Goal: Task Accomplishment & Management: Use online tool/utility

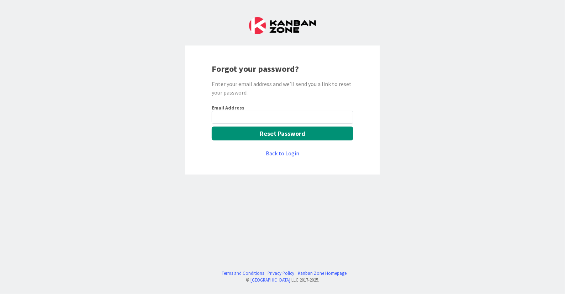
click at [293, 120] on input "email" at bounding box center [283, 117] width 142 height 13
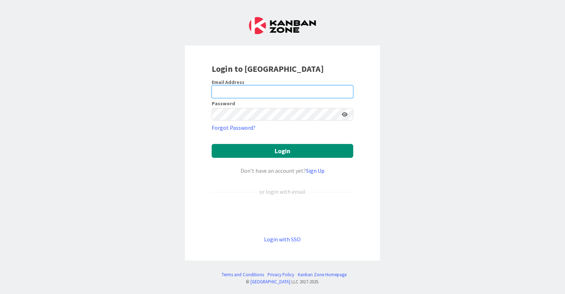
click at [272, 92] on input "email" at bounding box center [283, 91] width 142 height 13
type input "[EMAIL_ADDRESS][DOMAIN_NAME]"
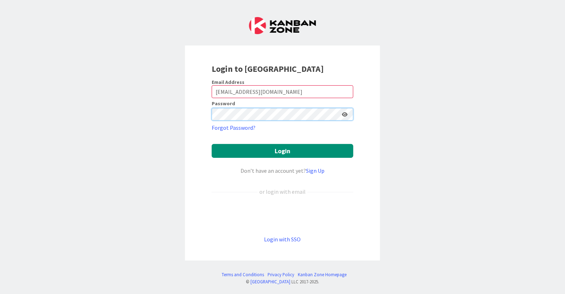
click at [212, 144] on button "Login" at bounding box center [283, 151] width 142 height 14
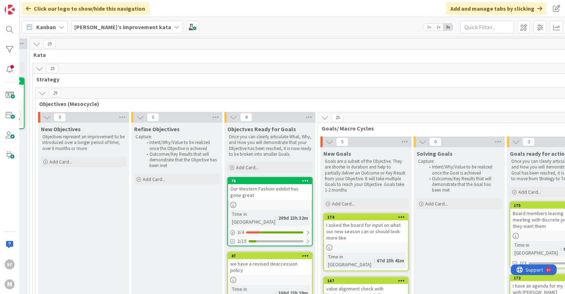
scroll to position [0, 91]
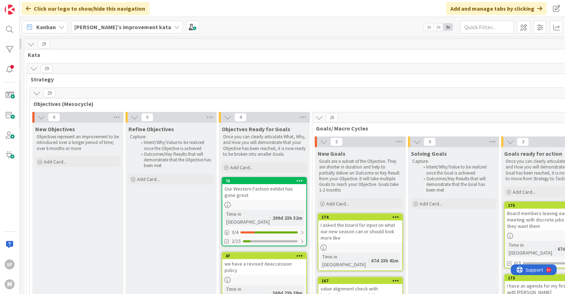
click at [10, 192] on div "SF M" at bounding box center [10, 147] width 20 height 294
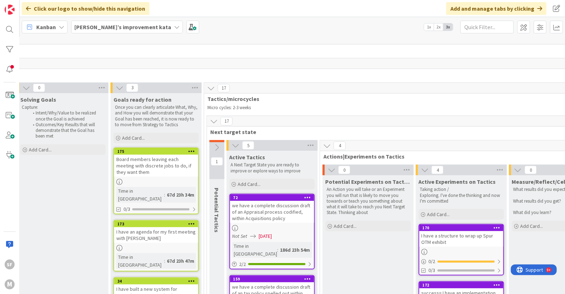
scroll to position [73, 482]
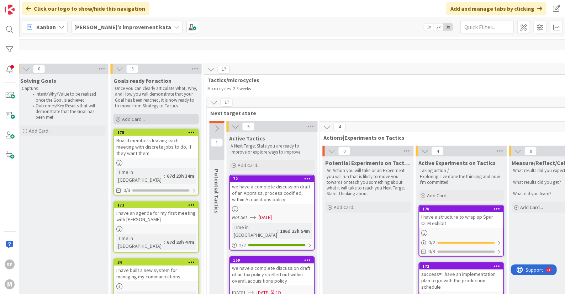
click at [132, 117] on span "Add Card..." at bounding box center [133, 119] width 23 height 6
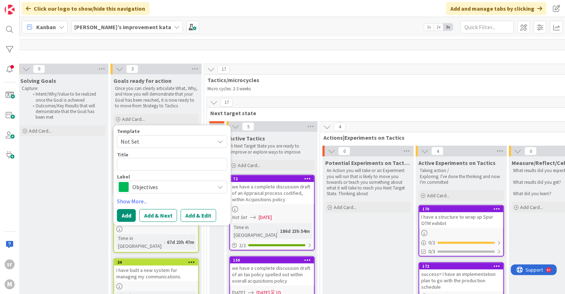
click at [138, 162] on textarea at bounding box center [172, 164] width 110 height 13
type textarea "x"
type textarea "B"
type textarea "x"
type textarea "Bo"
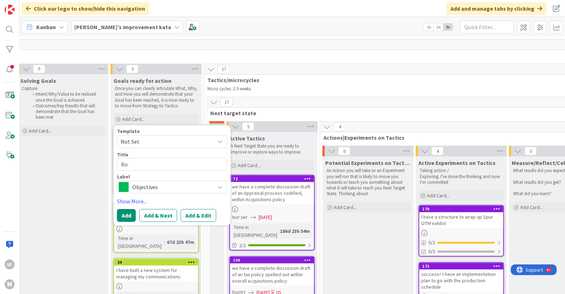
type textarea "x"
type textarea "Boa"
type textarea "x"
type textarea "Boar"
type textarea "x"
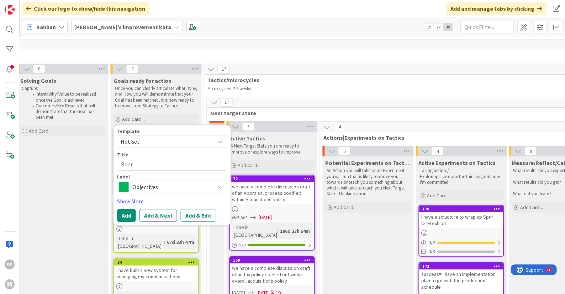
type textarea "Board"
type textarea "x"
type textarea "Board"
type textarea "x"
type textarea "Board m"
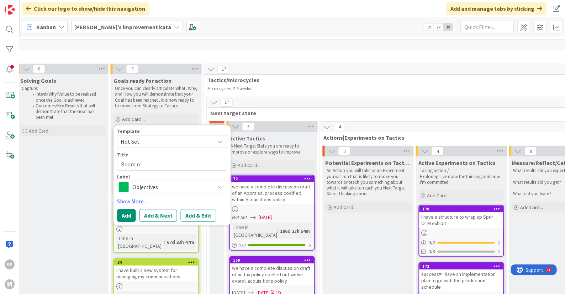
type textarea "x"
type textarea "Board me"
type textarea "x"
type textarea "Board mem"
type textarea "x"
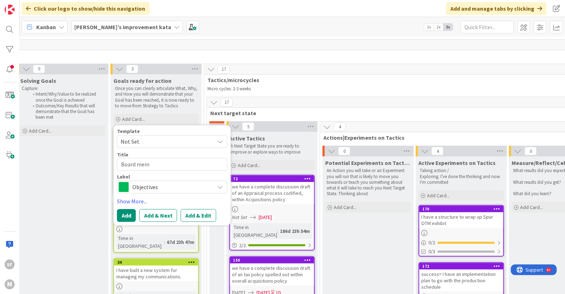
type textarea "Board memb"
type textarea "x"
type textarea "Board mem"
type textarea "x"
type textarea "Board me"
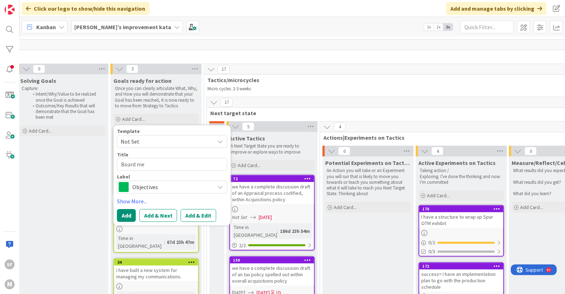
type textarea "x"
type textarea "Board m"
type textarea "x"
type textarea "Board"
type textarea "x"
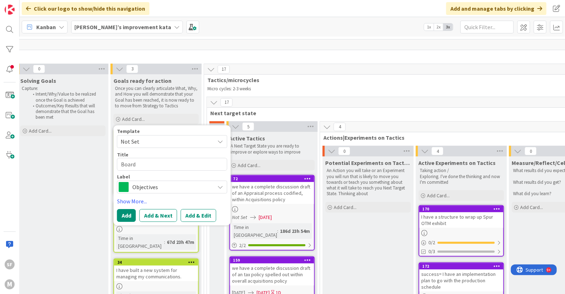
type textarea "Board"
type textarea "x"
type textarea "Boar"
type textarea "x"
type textarea "Board"
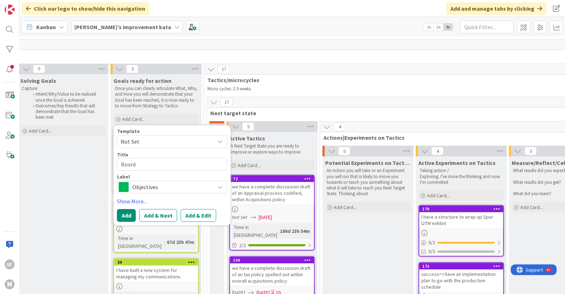
type textarea "x"
type textarea "Board"
type textarea "x"
type textarea "Board m"
type textarea "x"
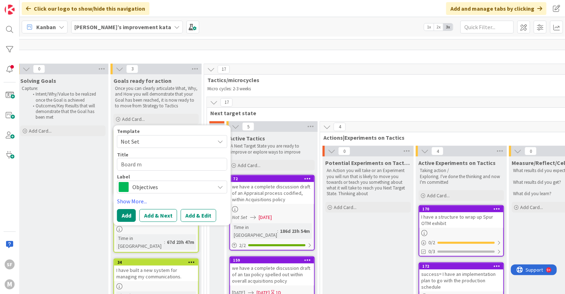
type textarea "Board me"
type textarea "x"
type textarea "Board mem"
type textarea "x"
type textarea "Board memb"
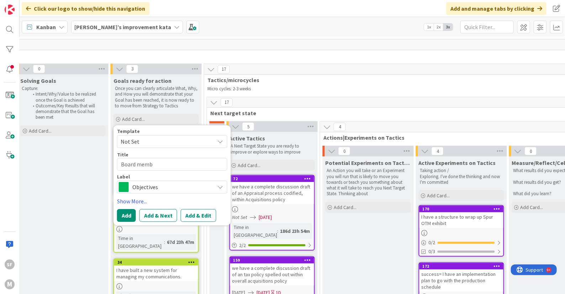
type textarea "x"
type textarea "Board membe"
type textarea "x"
type textarea "Board member"
type textarea "x"
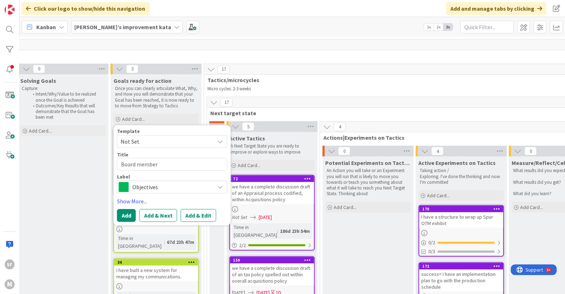
type textarea "Board member"
type textarea "x"
type textarea "Board member f"
type textarea "x"
type textarea "Board member fo"
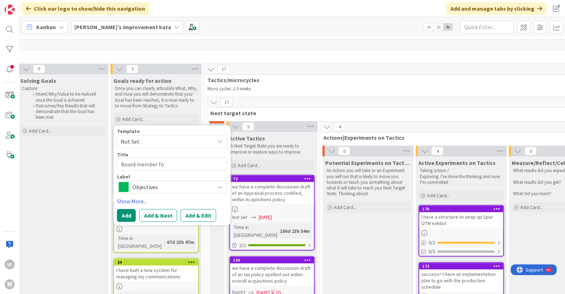
type textarea "x"
type textarea "Board member fol"
type textarea "x"
type textarea "Board member foll"
type textarea "x"
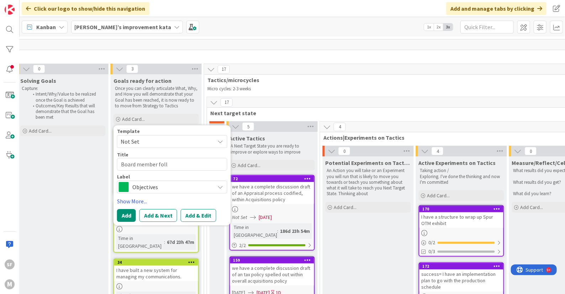
type textarea "Board member follo"
type textarea "x"
type textarea "Board member follow"
type textarea "x"
type textarea "Board member followu"
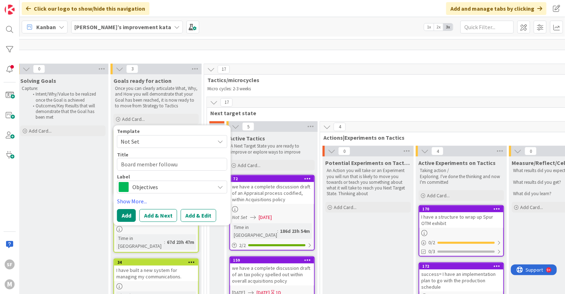
type textarea "x"
type textarea "Board member followup"
type textarea "x"
type textarea "Board member followup"
type textarea "x"
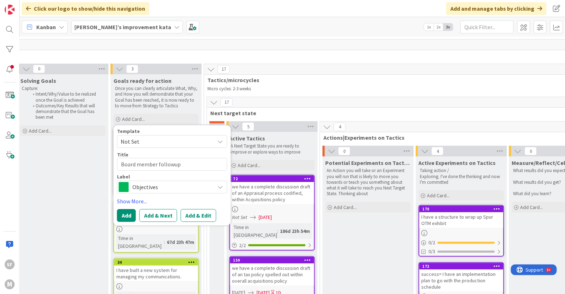
type textarea "Board member followup"
type textarea "x"
type textarea "Board member followu"
type textarea "x"
type textarea "Board member follow"
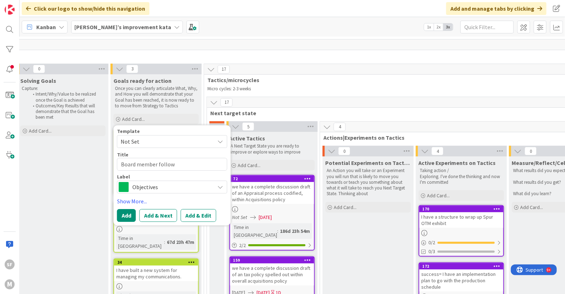
type textarea "x"
type textarea "Board member follow-"
type textarea "x"
type textarea "Board member follow-u"
type textarea "x"
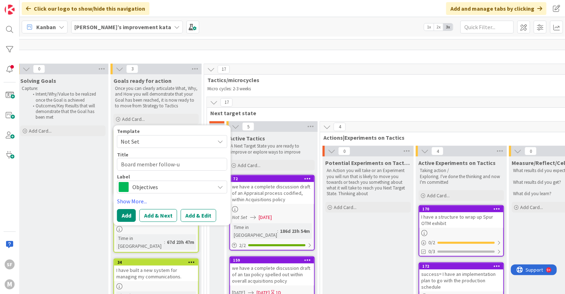
type textarea "Board member follow-up"
type textarea "x"
type textarea "Board member follow-up"
type textarea "x"
type textarea "Board member follow-up t"
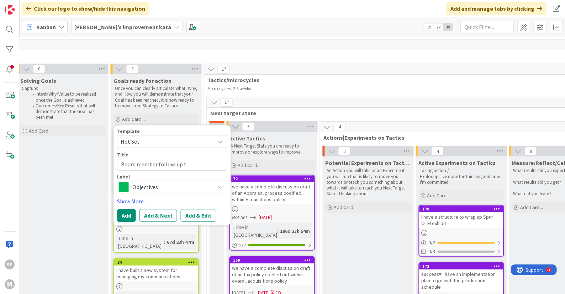
type textarea "x"
type textarea "Board member follow-up to"
type textarea "x"
type textarea "Board member follow-up to"
type textarea "x"
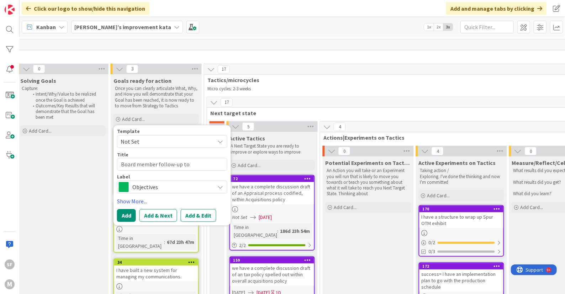
type textarea "Board member follow-up to a"
type textarea "x"
type textarea "Board member follow-up to as"
type textarea "x"
type textarea "Board member follow-up to ask"
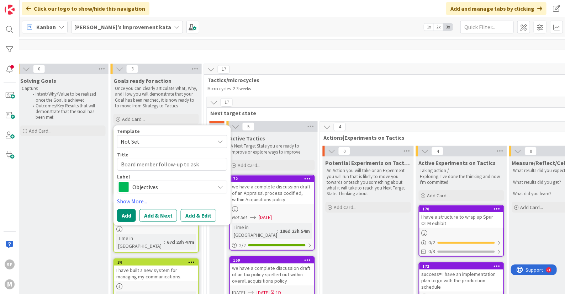
type textarea "x"
type textarea "Board member follow-up to ask"
type textarea "x"
type textarea "Board member follow-up to ask a"
type textarea "x"
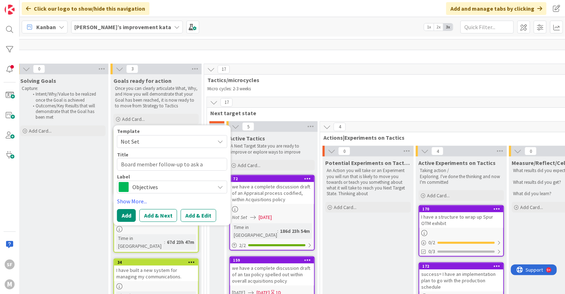
type textarea "Board member follow-up to ask ab"
type textarea "x"
type textarea "Board member follow-up to ask [PERSON_NAME]"
type textarea "x"
type textarea "Board member follow-up to ask [PERSON_NAME]"
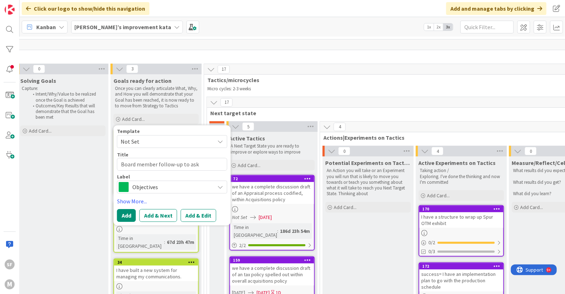
type textarea "x"
type textarea "Board member follow-up to ask about"
type textarea "x"
type textarea "Board member follow-up to ask about"
type textarea "x"
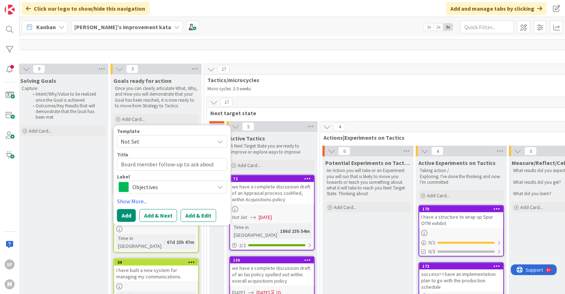
type textarea "Board member follow-up to ask about j"
type textarea "x"
type textarea "Board member follow-up to ask about [PERSON_NAME]"
type textarea "x"
type textarea "Board member follow-up to ask about job"
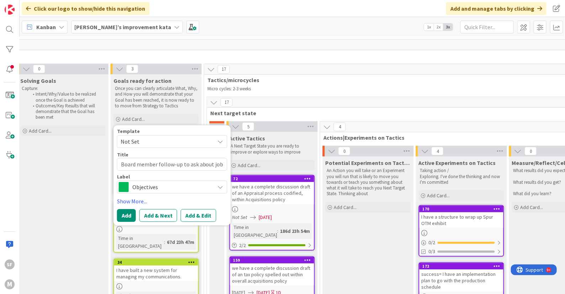
type textarea "x"
type textarea "Board member follow-up to ask about jobs"
click at [126, 212] on button "Add" at bounding box center [126, 215] width 19 height 13
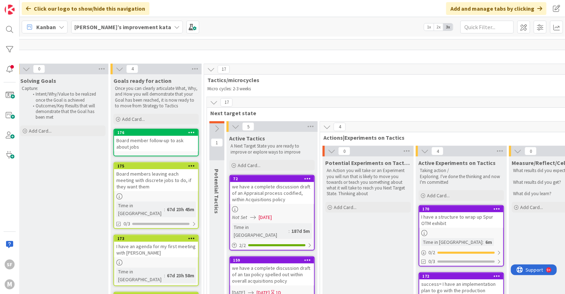
click at [193, 130] on icon at bounding box center [191, 132] width 7 height 5
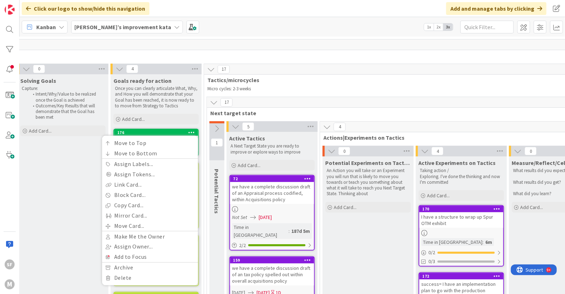
click at [180, 110] on div "Goals ready for action Once you can clearly articulate What, Why, and How you w…" at bounding box center [156, 100] width 91 height 52
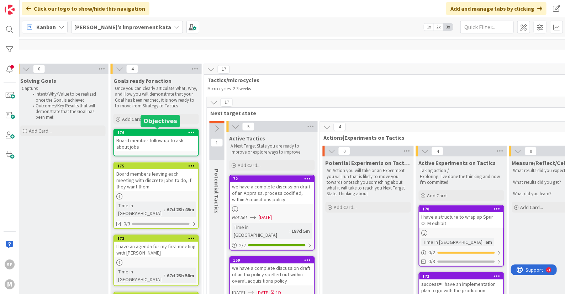
click at [171, 131] on div "176" at bounding box center [157, 132] width 81 height 5
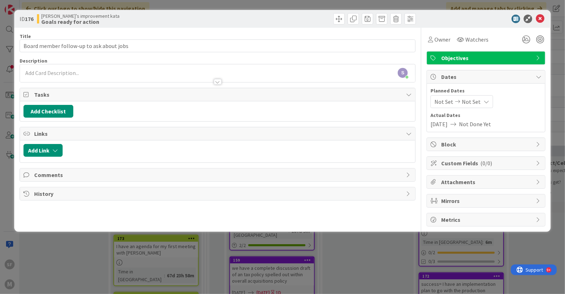
click at [527, 57] on span "Objectives" at bounding box center [486, 58] width 91 height 9
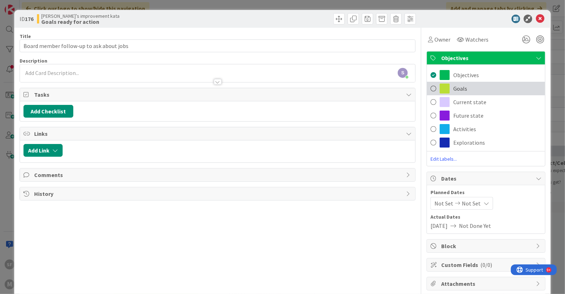
click at [430, 89] on span at bounding box center [433, 88] width 6 height 11
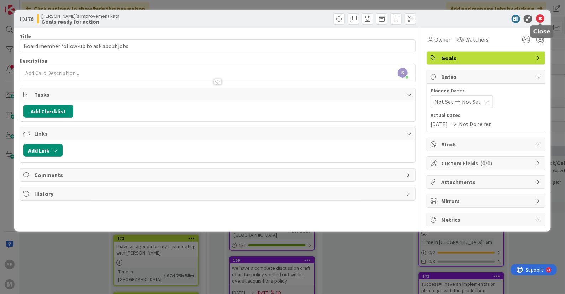
click at [539, 16] on icon at bounding box center [539, 19] width 9 height 9
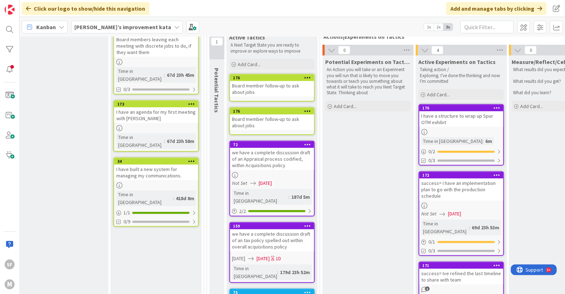
scroll to position [127, 482]
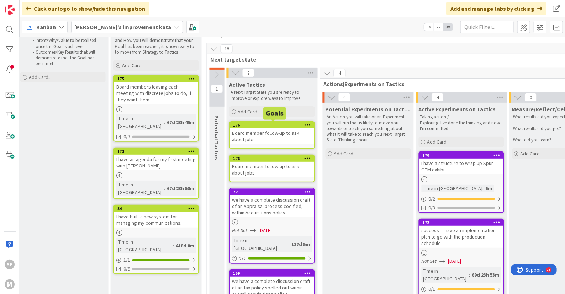
click at [287, 125] on div "176" at bounding box center [273, 125] width 81 height 5
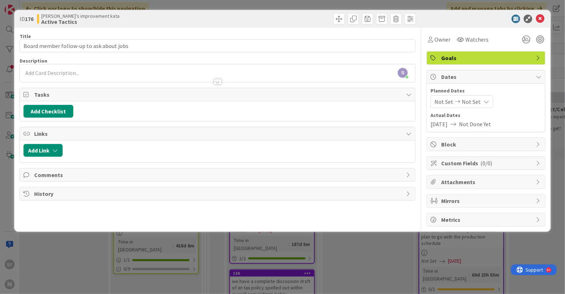
click at [436, 53] on div "Goals" at bounding box center [486, 58] width 118 height 13
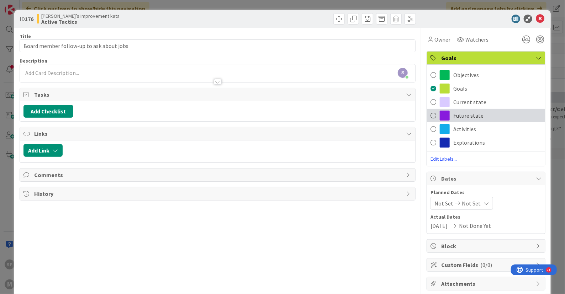
click at [430, 116] on span at bounding box center [433, 115] width 6 height 11
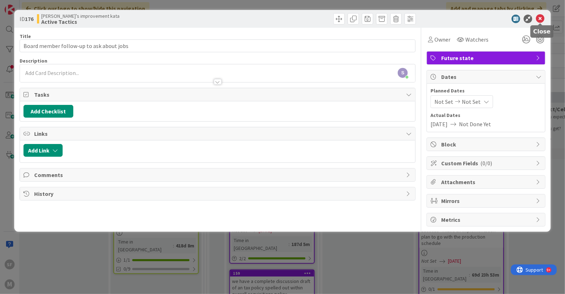
click at [541, 17] on icon at bounding box center [539, 19] width 9 height 9
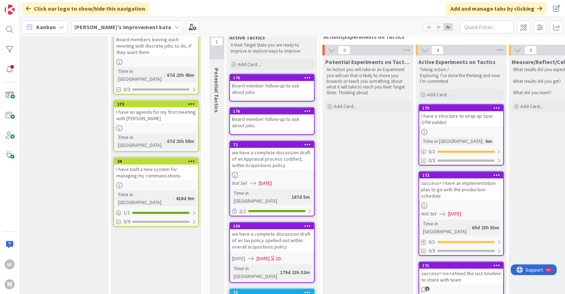
scroll to position [127, 482]
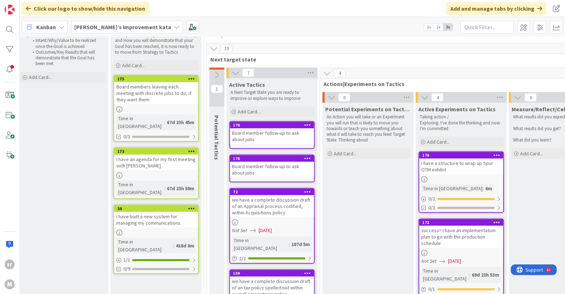
click at [248, 134] on div "Board member follow-up to ask about jobs" at bounding box center [272, 136] width 84 height 16
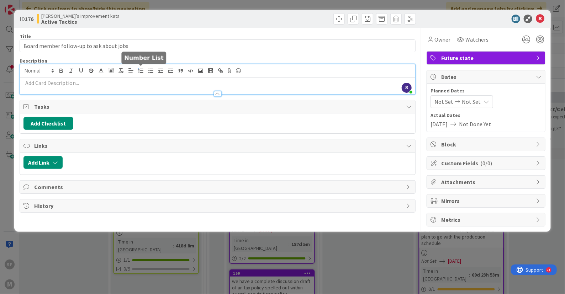
click at [144, 71] on div "S [PERSON_NAME] just joined" at bounding box center [217, 79] width 395 height 30
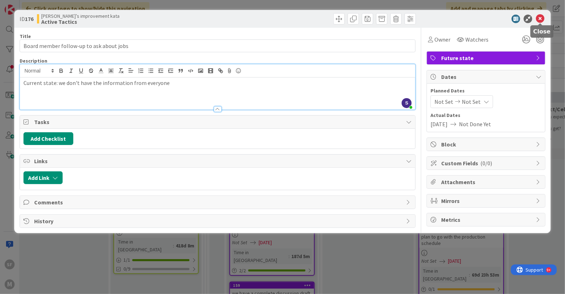
click at [538, 17] on icon at bounding box center [539, 19] width 9 height 9
